Goal: Communication & Community: Connect with others

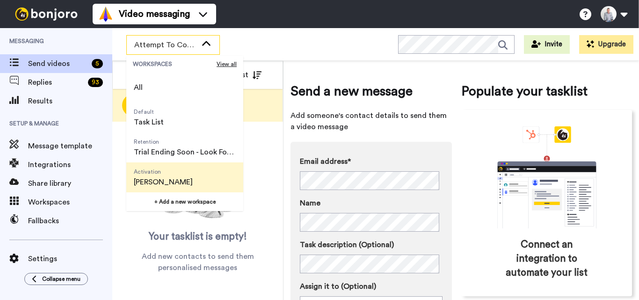
click at [176, 178] on span "[PERSON_NAME]" at bounding box center [163, 181] width 59 height 11
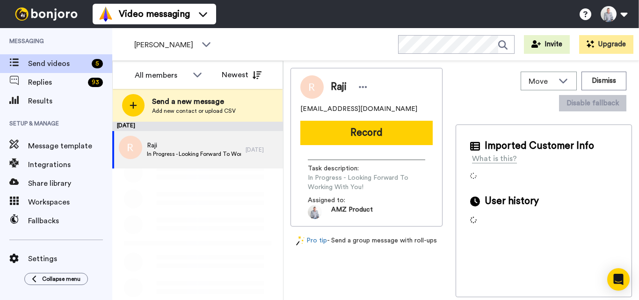
click at [209, 154] on span "In Progress - Looking Forward To Working With You!" at bounding box center [194, 153] width 94 height 7
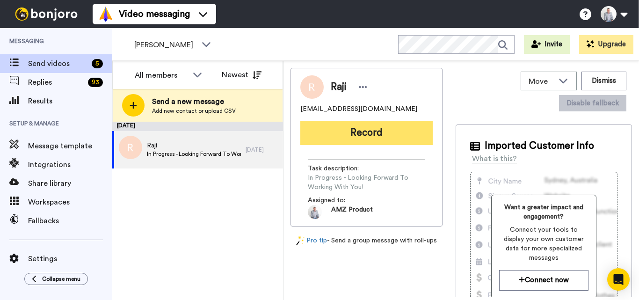
click at [363, 131] on button "Record" at bounding box center [366, 133] width 132 height 24
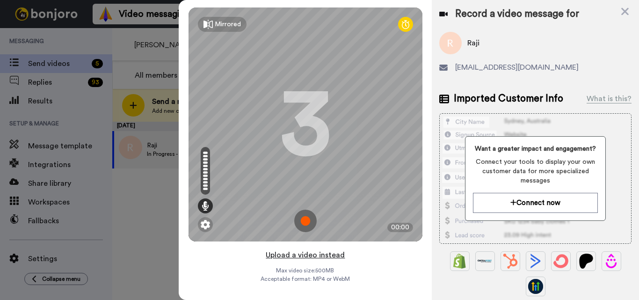
click at [305, 257] on button "Upload a video instead" at bounding box center [305, 255] width 85 height 12
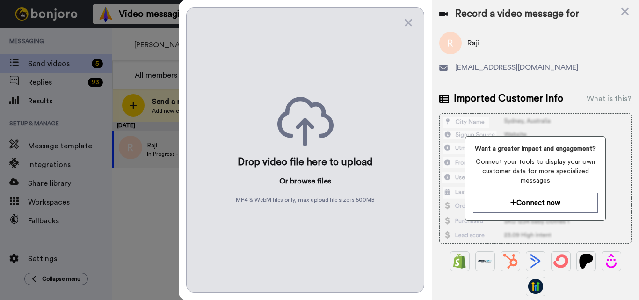
click at [296, 176] on button "browse" at bounding box center [302, 180] width 25 height 11
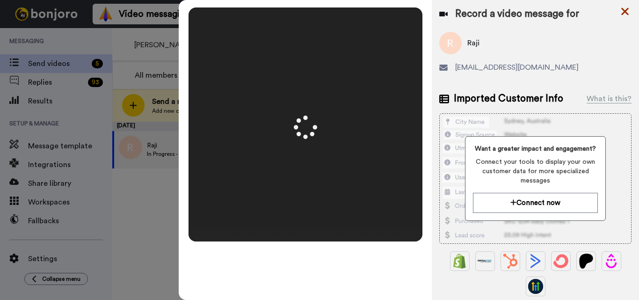
click at [624, 16] on icon at bounding box center [624, 12] width 9 height 12
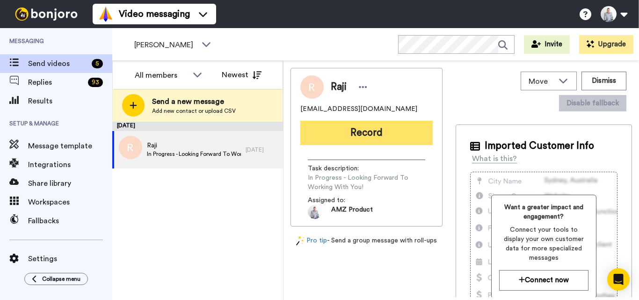
click at [330, 128] on button "Record" at bounding box center [366, 133] width 132 height 24
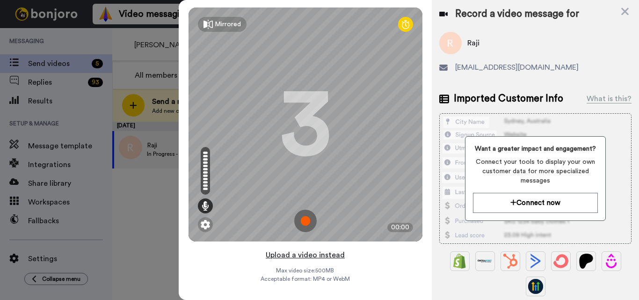
click at [295, 258] on button "Upload a video instead" at bounding box center [305, 255] width 85 height 12
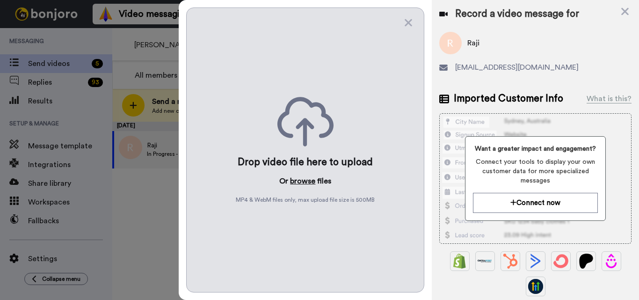
click at [303, 184] on button "browse" at bounding box center [302, 180] width 25 height 11
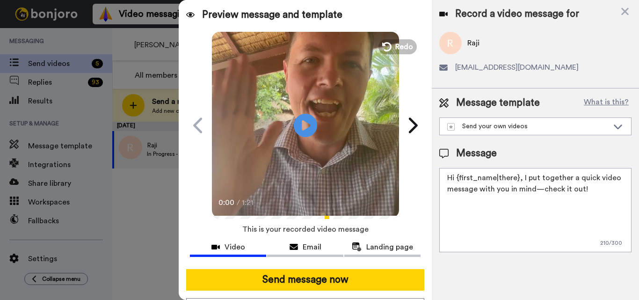
click at [516, 178] on textarea "Hi {first_name|there}, I put together a quick video message with you in mind—ch…" at bounding box center [535, 210] width 192 height 84
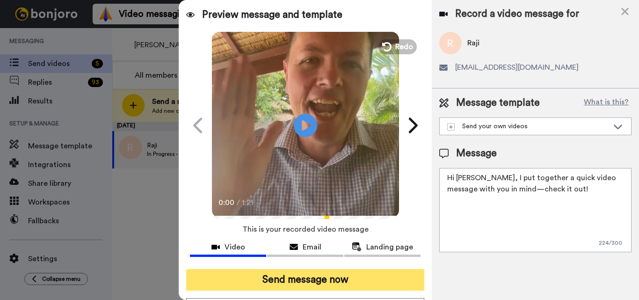
type textarea "Hi Raji, I put together a quick video message with you in mind—check it out!"
click at [324, 282] on button "Send message now" at bounding box center [305, 280] width 238 height 22
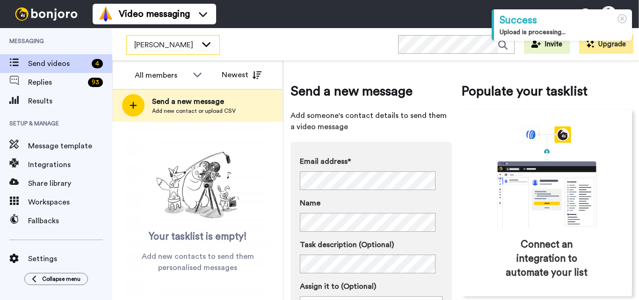
click at [197, 45] on div "[PERSON_NAME]" at bounding box center [173, 45] width 93 height 19
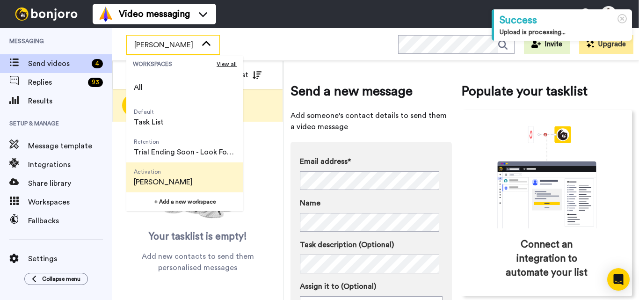
scroll to position [60, 0]
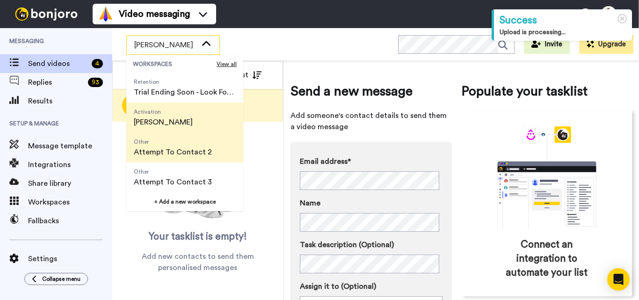
click at [194, 156] on span "Attempt To Contact 2" at bounding box center [173, 151] width 78 height 11
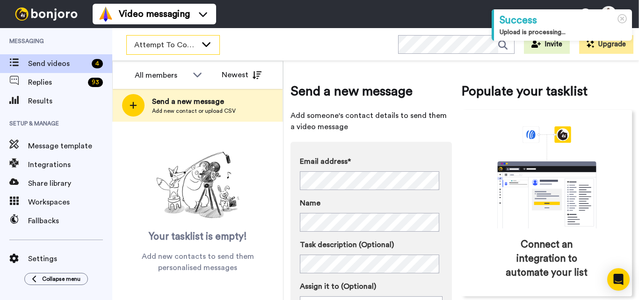
click at [180, 50] on div "Attempt To Contact 2" at bounding box center [173, 45] width 93 height 19
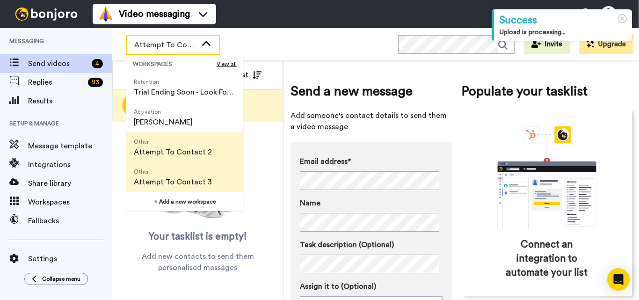
click at [193, 179] on span "Attempt To Contact 3" at bounding box center [173, 181] width 78 height 11
